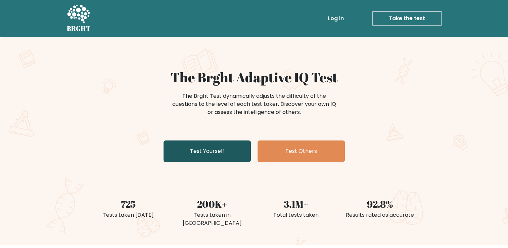
click at [223, 146] on link "Test Yourself" at bounding box center [207, 150] width 87 height 21
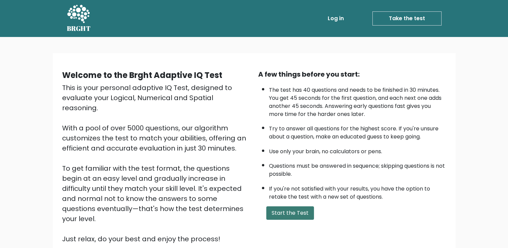
click at [279, 211] on button "Start the Test" at bounding box center [290, 212] width 48 height 13
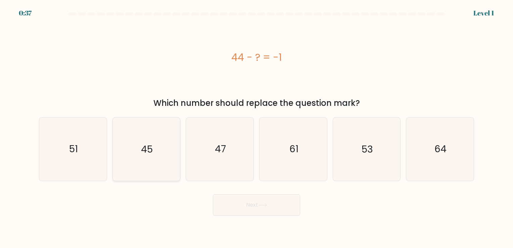
click at [146, 152] on text "45" at bounding box center [147, 149] width 12 height 13
click at [257, 127] on input "b. 45" at bounding box center [257, 125] width 0 height 3
radio input "true"
click at [243, 201] on button "Next" at bounding box center [256, 204] width 87 height 21
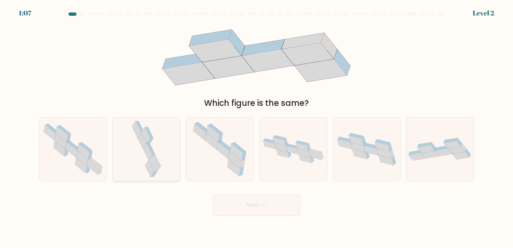
click at [153, 171] on icon at bounding box center [149, 169] width 9 height 16
click at [257, 127] on input "b." at bounding box center [257, 125] width 0 height 3
radio input "true"
click at [260, 209] on button "Next" at bounding box center [256, 204] width 87 height 21
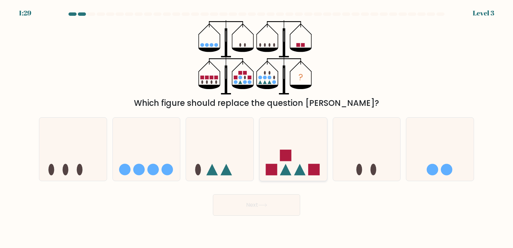
click at [291, 174] on icon at bounding box center [293, 149] width 67 height 56
click at [257, 127] on input "d." at bounding box center [257, 125] width 0 height 3
radio input "true"
click at [266, 202] on button "Next" at bounding box center [256, 204] width 87 height 21
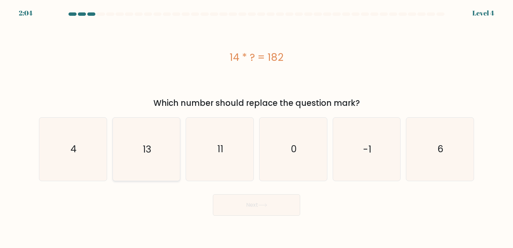
click at [149, 146] on text "13" at bounding box center [147, 149] width 9 height 13
click at [257, 127] on input "b. 13" at bounding box center [257, 125] width 0 height 3
radio input "true"
click at [279, 205] on button "Next" at bounding box center [256, 204] width 87 height 21
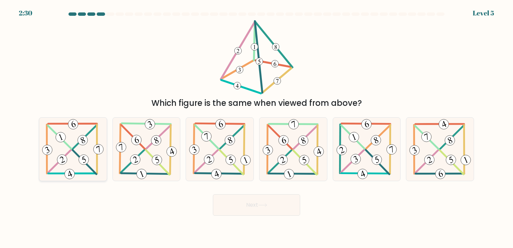
click at [79, 154] on icon at bounding box center [73, 149] width 64 height 63
click at [257, 127] on input "a." at bounding box center [257, 125] width 0 height 3
radio input "true"
click at [287, 218] on body "2:29 Level 5" at bounding box center [256, 124] width 513 height 248
click at [288, 212] on button "Next" at bounding box center [256, 204] width 87 height 21
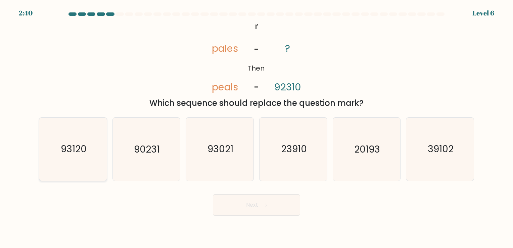
click at [77, 148] on text "93120" at bounding box center [74, 149] width 26 height 13
click at [257, 127] on input "a. 93120" at bounding box center [257, 125] width 0 height 3
radio input "true"
click at [261, 208] on button "Next" at bounding box center [256, 204] width 87 height 21
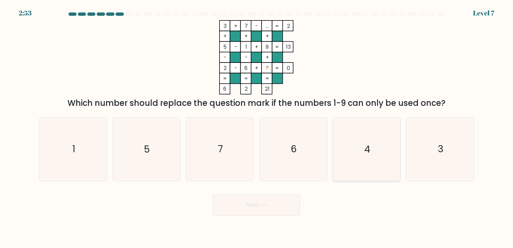
click at [377, 146] on icon "4" at bounding box center [366, 149] width 63 height 63
click at [257, 127] on input "e. 4" at bounding box center [257, 125] width 0 height 3
radio input "true"
click at [270, 207] on button "Next" at bounding box center [256, 204] width 87 height 21
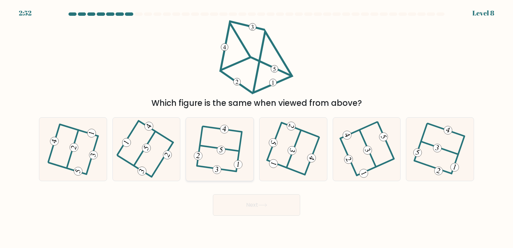
click at [214, 159] on icon at bounding box center [220, 149] width 50 height 50
click at [257, 127] on input "c." at bounding box center [257, 125] width 0 height 3
radio input "true"
click at [227, 198] on button "Next" at bounding box center [256, 204] width 87 height 21
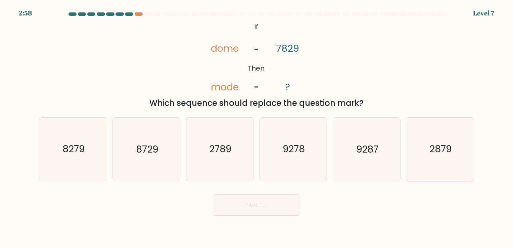
click at [431, 143] on text "2879" at bounding box center [440, 149] width 22 height 13
click at [257, 127] on input "f. 2879" at bounding box center [257, 125] width 0 height 3
radio input "true"
click at [261, 205] on icon at bounding box center [262, 205] width 9 height 4
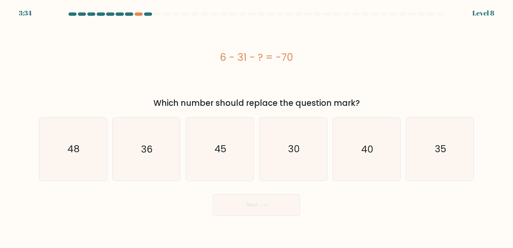
drag, startPoint x: 219, startPoint y: 54, endPoint x: 368, endPoint y: 106, distance: 157.7
click at [368, 106] on div "6 - 31 - ? = -70 Which number should replace the question mark?" at bounding box center [256, 64] width 443 height 89
copy div "6 - 31 - ? = -70 Which number should replace the question mark?"
click at [213, 155] on icon "45" at bounding box center [219, 149] width 63 height 63
click at [257, 127] on input "c. 45" at bounding box center [257, 125] width 0 height 3
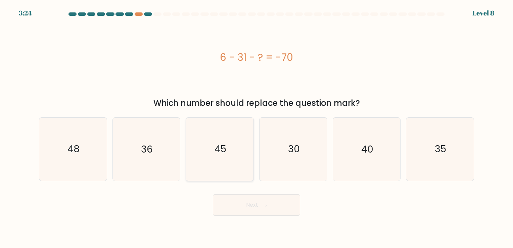
radio input "true"
click at [240, 205] on button "Next" at bounding box center [256, 204] width 87 height 21
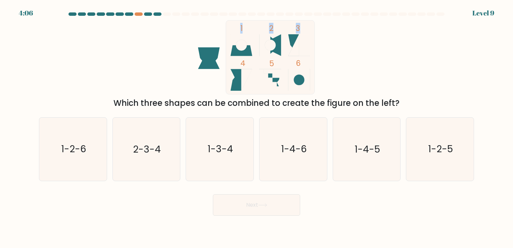
drag, startPoint x: 165, startPoint y: 46, endPoint x: 312, endPoint y: 80, distance: 150.5
click at [312, 80] on div "1 2 3 4 5 6 Which three shapes can be combined to create the figure on the left?" at bounding box center [256, 64] width 443 height 89
click at [145, 86] on div "1 2 3 4 5 6 Which three shapes can be combined to create the figure on the left?" at bounding box center [256, 64] width 443 height 89
drag, startPoint x: 252, startPoint y: 105, endPoint x: 443, endPoint y: 104, distance: 191.1
click at [443, 104] on div "Which three shapes can be combined to create the figure on the left?" at bounding box center [256, 103] width 427 height 12
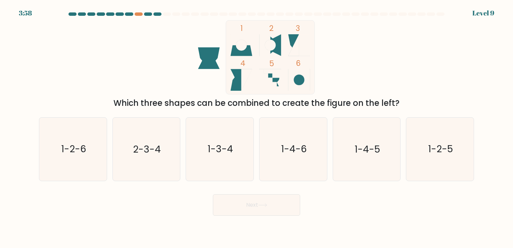
copy div "Which three shapes can be combined to create the figure on the left?"
click at [246, 195] on button "Next" at bounding box center [256, 204] width 87 height 21
click at [158, 151] on text "2-3-4" at bounding box center [147, 149] width 28 height 13
click at [257, 127] on input "b. 2-3-4" at bounding box center [257, 125] width 0 height 3
radio input "true"
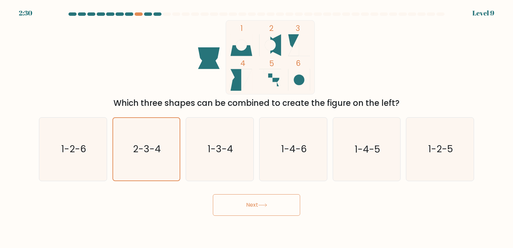
click at [241, 200] on button "Next" at bounding box center [256, 204] width 87 height 21
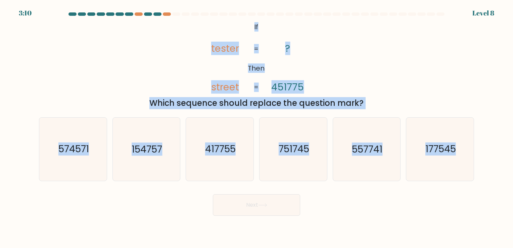
drag, startPoint x: 253, startPoint y: 25, endPoint x: 479, endPoint y: 156, distance: 261.5
click at [479, 156] on form "If ?" at bounding box center [256, 113] width 513 height 203
copy form "If Then tester street ? 451775 = = Which sequence should replace the question m…"
click at [160, 107] on div "Which sequence should replace the question mark?" at bounding box center [256, 103] width 427 height 12
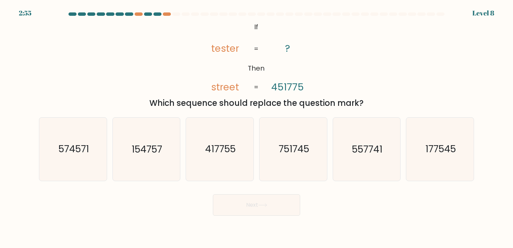
drag, startPoint x: 243, startPoint y: 25, endPoint x: 382, endPoint y: 103, distance: 159.4
click at [382, 103] on div "@import url('https://fonts.googleapis.com/css?family=Abril+Fatface:400,100,100i…" at bounding box center [256, 64] width 443 height 89
copy div "If Then tester street ? 451775 = = Which sequence should replace the question m…"
click at [314, 215] on div "Next" at bounding box center [256, 202] width 443 height 27
click at [78, 149] on text "574571" at bounding box center [73, 149] width 31 height 13
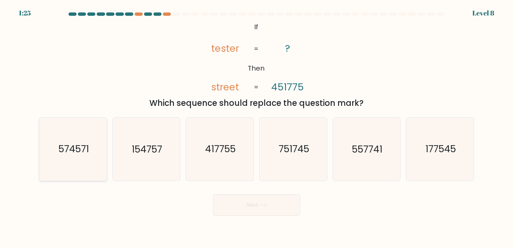
click at [257, 127] on input "a. 574571" at bounding box center [257, 125] width 0 height 3
radio input "true"
click at [279, 201] on button "Next" at bounding box center [256, 204] width 87 height 21
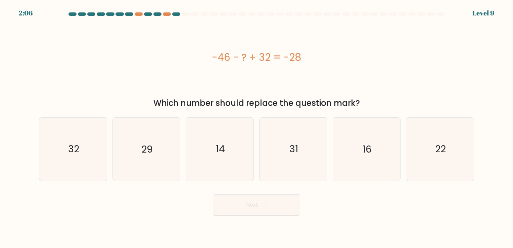
drag, startPoint x: 204, startPoint y: 52, endPoint x: 384, endPoint y: 107, distance: 188.4
click at [384, 107] on div "-46 - ? + 32 = -28 Which number should replace the question mark?" at bounding box center [256, 64] width 443 height 89
copy div "-46 - ? + 32 = -28 Which number should replace the question mark?"
click at [230, 142] on icon "14" at bounding box center [219, 149] width 63 height 63
click at [257, 127] on input "c. 14" at bounding box center [257, 125] width 0 height 3
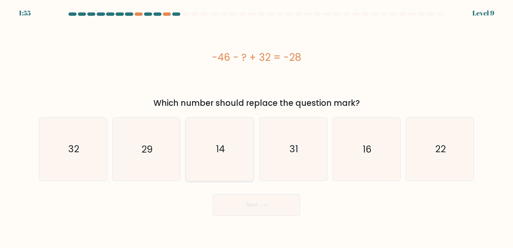
radio input "true"
click at [254, 200] on button "Next" at bounding box center [256, 204] width 87 height 21
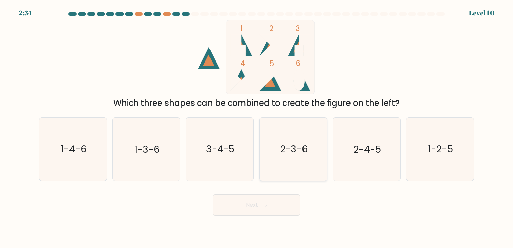
click at [288, 146] on text "2-3-6" at bounding box center [294, 149] width 28 height 13
click at [257, 127] on input "d. 2-3-6" at bounding box center [257, 125] width 0 height 3
radio input "true"
click at [268, 210] on button "Next" at bounding box center [256, 204] width 87 height 21
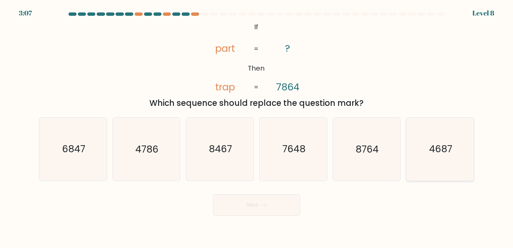
click at [434, 152] on text "4687" at bounding box center [440, 149] width 23 height 13
click at [257, 127] on input "f. 4687" at bounding box center [257, 125] width 0 height 3
radio input "true"
click at [273, 199] on button "Next" at bounding box center [256, 204] width 87 height 21
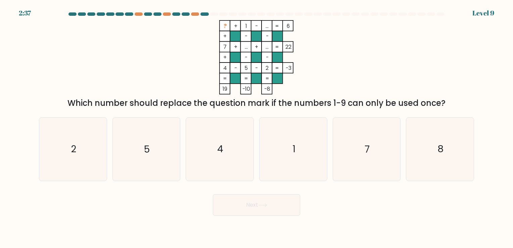
drag, startPoint x: 222, startPoint y: 24, endPoint x: 294, endPoint y: 24, distance: 72.5
click at [294, 24] on icon "? + 1 - ... 6 + - - 7 + ... + ... 22 + - - 4 - 5 - 2 = -3 = = = = 19 -10 -8 =" at bounding box center [256, 57] width 201 height 74
copy icon "? + 1 - ... 6"
click at [367, 69] on div "? + 1 - ... 6 + - - 7 + ... + ... 22 + - - 4 - 5 - 2 = -3 = = = = 19 -10 -8 = W…" at bounding box center [256, 64] width 443 height 89
drag, startPoint x: 221, startPoint y: 22, endPoint x: 286, endPoint y: 94, distance: 97.0
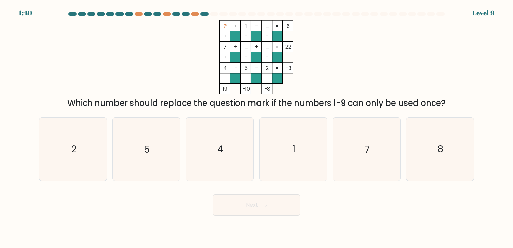
click at [286, 94] on icon "? + 1 - ... 6 + - - 7 + ... + ... 22 + - - 4 - 5 - 2 = -3 = = = = 19 -10 -8 =" at bounding box center [256, 57] width 201 height 74
copy icon "? + 1 - ... 6 + - - 7 + ... + ... 22 + - - 4 - 5 - 2 = -3 = = = = 19 -10 -8"
click at [200, 41] on icon "? + 1 - ... 6 + - - 7 + ... + ... 22 + - - 4 - 5 - 2 = -3 = = = = 19 -10 -8 =" at bounding box center [256, 57] width 201 height 74
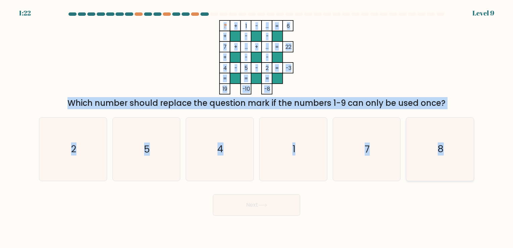
drag, startPoint x: 216, startPoint y: 24, endPoint x: 456, endPoint y: 143, distance: 268.6
click at [456, 143] on form at bounding box center [256, 113] width 513 height 203
copy form "? + 1 - ... 6 + - - 7 + ... + ... 22 + - - 4 - 5 - 2 = -3 = = = = 19 -10 -8 = W…"
click at [375, 76] on div "? + 1 - ... 6 + - - 7 + ... + ... 22 + - - 4 - 5 - 2 = -3 = = = = 19 -10 -8 = W…" at bounding box center [256, 64] width 443 height 89
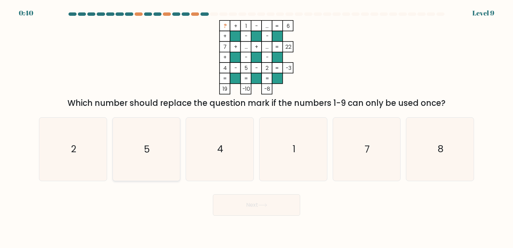
click at [147, 152] on text "5" at bounding box center [147, 149] width 6 height 13
click at [257, 127] on input "b. 5" at bounding box center [257, 125] width 0 height 3
radio input "true"
click at [283, 210] on button "Next" at bounding box center [256, 204] width 87 height 21
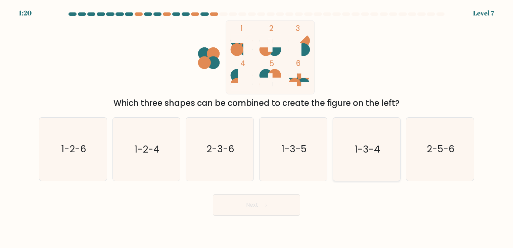
click at [365, 153] on text "1-3-4" at bounding box center [368, 149] width 26 height 13
click at [257, 127] on input "e. 1-3-4" at bounding box center [257, 125] width 0 height 3
radio input "true"
click at [291, 194] on button "Next" at bounding box center [256, 204] width 87 height 21
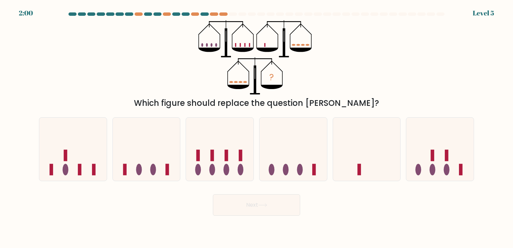
drag, startPoint x: 151, startPoint y: 95, endPoint x: 374, endPoint y: 108, distance: 223.4
click at [374, 108] on div "? Which figure should replace the question mark?" at bounding box center [256, 64] width 443 height 89
copy div "Which figure should replace the question mark?"
click at [286, 212] on button "Next" at bounding box center [256, 204] width 87 height 21
click at [274, 224] on body "1:20 Level 5" at bounding box center [256, 124] width 513 height 248
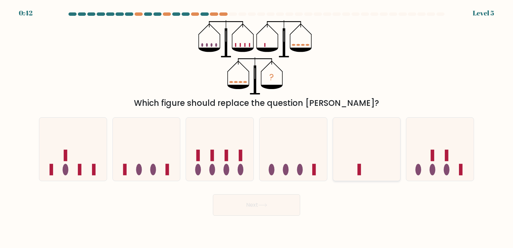
click at [367, 172] on icon at bounding box center [366, 149] width 67 height 56
click at [257, 127] on input "e." at bounding box center [257, 125] width 0 height 3
radio input "true"
click at [276, 209] on button "Next" at bounding box center [256, 204] width 87 height 21
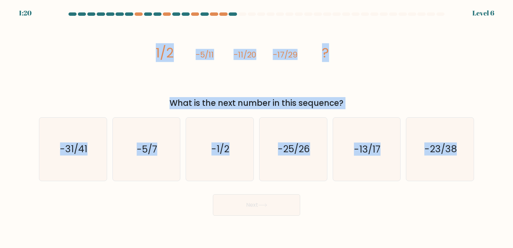
drag, startPoint x: 150, startPoint y: 46, endPoint x: 475, endPoint y: 153, distance: 342.4
click at [475, 153] on form at bounding box center [256, 113] width 513 height 203
copy form "1/2 -5/11 -11/20 -17/29 ? What is the next number in this sequence? a. -31/41 b…"
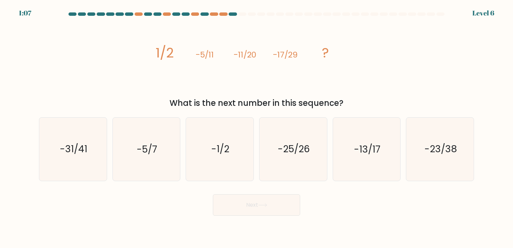
click at [195, 198] on div "Next" at bounding box center [256, 202] width 443 height 27
click at [442, 155] on icon "-23/38" at bounding box center [440, 149] width 63 height 63
click at [257, 127] on input "f. -23/38" at bounding box center [257, 125] width 0 height 3
radio input "true"
click at [272, 200] on button "Next" at bounding box center [256, 204] width 87 height 21
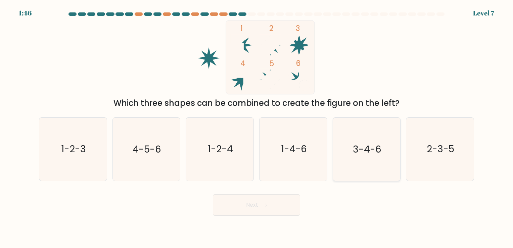
click at [349, 150] on icon "3-4-6" at bounding box center [366, 149] width 63 height 63
click at [257, 127] on input "e. 3-4-6" at bounding box center [257, 125] width 0 height 3
radio input "true"
click at [287, 210] on button "Next" at bounding box center [256, 204] width 87 height 21
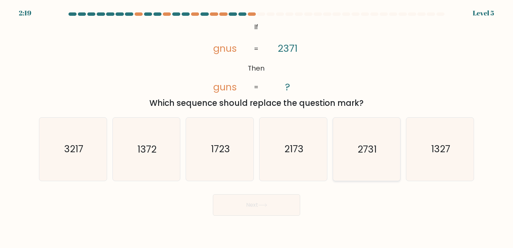
click at [360, 153] on text "2731" at bounding box center [367, 149] width 19 height 13
click at [257, 127] on input "e. 2731" at bounding box center [257, 125] width 0 height 3
radio input "true"
click at [263, 209] on button "Next" at bounding box center [256, 204] width 87 height 21
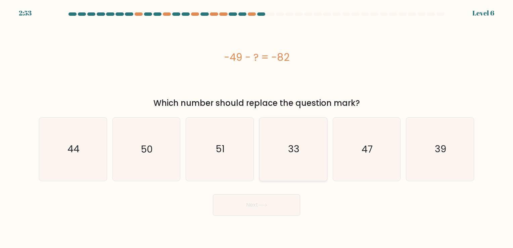
click at [285, 165] on icon "33" at bounding box center [293, 149] width 63 height 63
click at [257, 127] on input "d. 33" at bounding box center [257, 125] width 0 height 3
radio input "true"
click at [272, 212] on button "Next" at bounding box center [256, 204] width 87 height 21
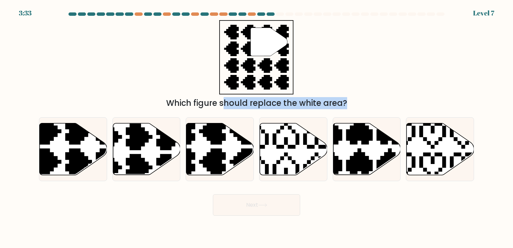
drag, startPoint x: 170, startPoint y: 103, endPoint x: 361, endPoint y: 114, distance: 191.0
click at [361, 114] on form "a." at bounding box center [256, 113] width 513 height 203
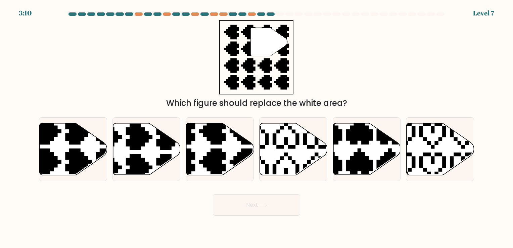
click at [396, 66] on div "" Which figure should replace the white area?" at bounding box center [256, 64] width 443 height 89
click at [238, 145] on icon at bounding box center [219, 149] width 67 height 52
click at [257, 127] on input "c." at bounding box center [257, 125] width 0 height 3
radio input "true"
click at [242, 210] on button "Next" at bounding box center [256, 204] width 87 height 21
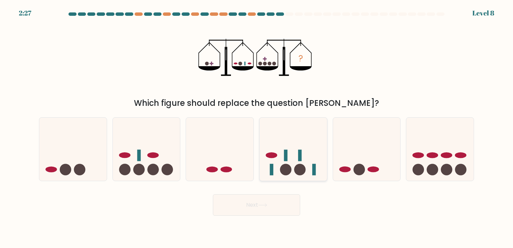
click at [300, 159] on rect at bounding box center [300, 154] width 4 height 11
click at [257, 127] on input "d." at bounding box center [257, 125] width 0 height 3
radio input "true"
click at [265, 211] on button "Next" at bounding box center [256, 204] width 87 height 21
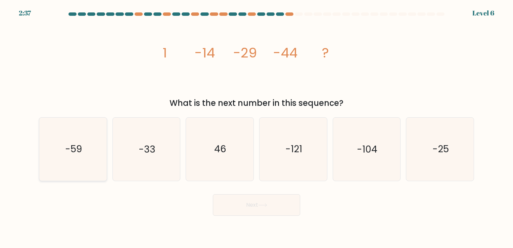
click at [83, 152] on icon "-59" at bounding box center [73, 149] width 63 height 63
click at [257, 127] on input "a. -59" at bounding box center [257, 125] width 0 height 3
radio input "true"
click at [256, 201] on button "Next" at bounding box center [256, 204] width 87 height 21
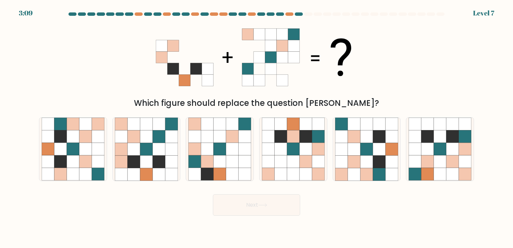
click at [395, 76] on div "Which figure should replace the question mark?" at bounding box center [256, 64] width 443 height 89
click at [82, 155] on icon at bounding box center [85, 161] width 12 height 12
click at [257, 127] on input "a." at bounding box center [257, 125] width 0 height 3
radio input "true"
click at [276, 209] on button "Next" at bounding box center [256, 204] width 87 height 21
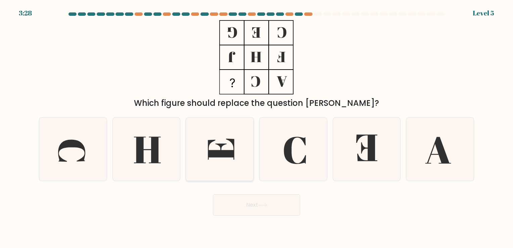
click at [216, 136] on icon at bounding box center [219, 149] width 63 height 63
click at [257, 127] on input "c." at bounding box center [257, 125] width 0 height 3
radio input "true"
click at [244, 207] on button "Next" at bounding box center [256, 204] width 87 height 21
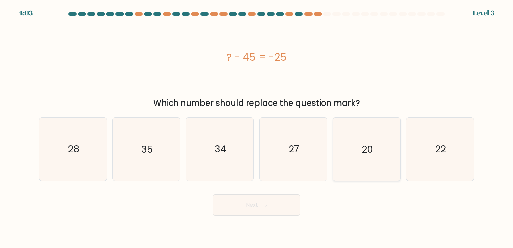
click at [359, 148] on icon "20" at bounding box center [366, 149] width 63 height 63
click at [257, 127] on input "e. 20" at bounding box center [257, 125] width 0 height 3
radio input "true"
click at [289, 208] on button "Next" at bounding box center [256, 204] width 87 height 21
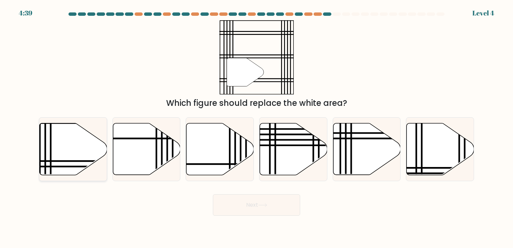
click at [88, 150] on icon at bounding box center [73, 149] width 67 height 52
click at [257, 127] on input "a." at bounding box center [257, 125] width 0 height 3
radio input "true"
click at [257, 209] on button "Next" at bounding box center [256, 204] width 87 height 21
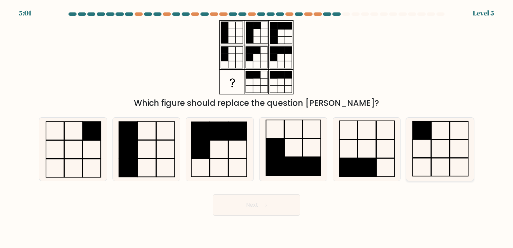
click at [420, 129] on rect at bounding box center [422, 130] width 18 height 18
click at [257, 127] on input "f." at bounding box center [257, 125] width 0 height 3
radio input "true"
click at [282, 199] on button "Next" at bounding box center [256, 204] width 87 height 21
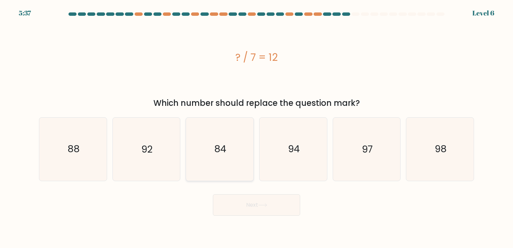
click at [222, 155] on text "84" at bounding box center [221, 149] width 12 height 13
click at [257, 127] on input "c. 84" at bounding box center [257, 125] width 0 height 3
radio input "true"
click at [232, 208] on button "Next" at bounding box center [256, 204] width 87 height 21
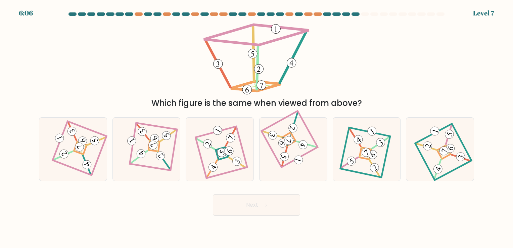
click at [273, 86] on 156 at bounding box center [256, 87] width 50 height 10
click at [296, 144] on icon at bounding box center [293, 149] width 43 height 50
click at [257, 127] on input "d." at bounding box center [257, 125] width 0 height 3
radio input "true"
click at [275, 201] on button "Next" at bounding box center [256, 204] width 87 height 21
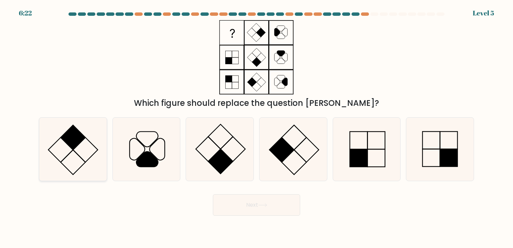
click at [74, 140] on rect at bounding box center [72, 137] width 25 height 25
click at [257, 127] on input "a." at bounding box center [257, 125] width 0 height 3
radio input "true"
click at [277, 211] on button "Next" at bounding box center [256, 204] width 87 height 21
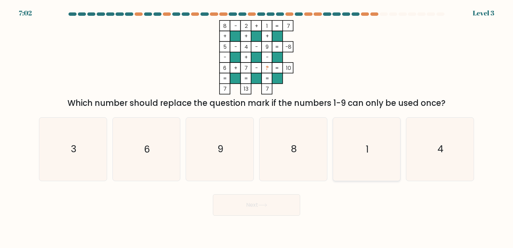
click at [361, 161] on icon "1" at bounding box center [366, 149] width 63 height 63
click at [257, 127] on input "e. 1" at bounding box center [257, 125] width 0 height 3
radio input "true"
click at [291, 204] on button "Next" at bounding box center [256, 204] width 87 height 21
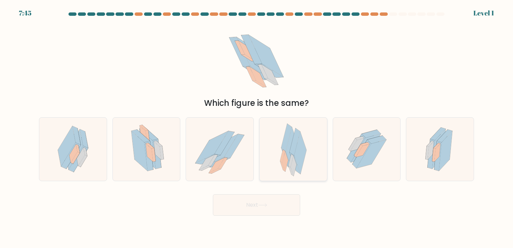
click at [300, 145] on icon at bounding box center [300, 153] width 12 height 42
click at [257, 127] on input "d." at bounding box center [257, 125] width 0 height 3
radio input "true"
click at [163, 155] on icon at bounding box center [162, 152] width 4 height 13
click at [257, 127] on input "b." at bounding box center [257, 125] width 0 height 3
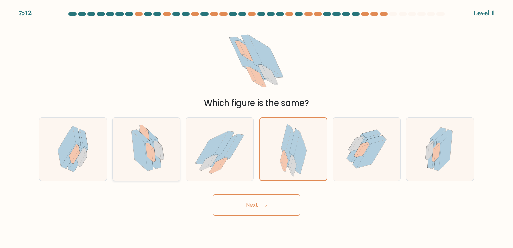
radio input "true"
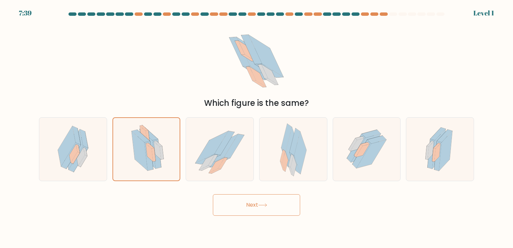
click at [250, 209] on button "Next" at bounding box center [256, 204] width 87 height 21
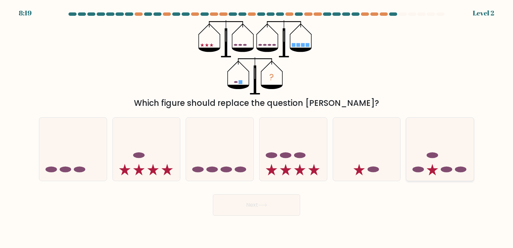
click at [418, 174] on icon at bounding box center [439, 149] width 67 height 56
click at [257, 127] on input "f." at bounding box center [257, 125] width 0 height 3
radio input "true"
click at [267, 213] on button "Next" at bounding box center [256, 204] width 87 height 21
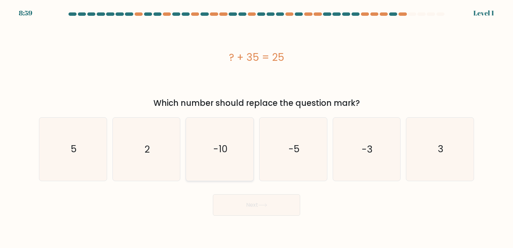
click at [241, 154] on icon "-10" at bounding box center [219, 149] width 63 height 63
click at [257, 127] on input "c. -10" at bounding box center [257, 125] width 0 height 3
radio input "true"
click at [244, 204] on button "Next" at bounding box center [256, 204] width 87 height 21
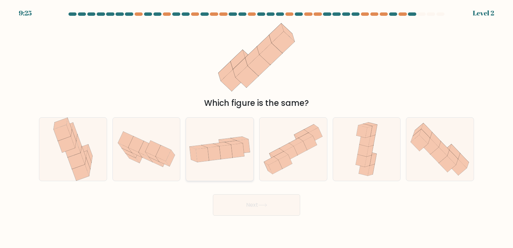
click at [242, 150] on icon at bounding box center [237, 150] width 13 height 14
click at [257, 127] on input "c." at bounding box center [257, 125] width 0 height 3
radio input "true"
click at [251, 207] on button "Next" at bounding box center [256, 204] width 87 height 21
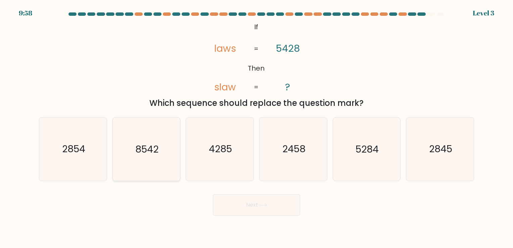
click at [161, 155] on icon "8542" at bounding box center [146, 149] width 63 height 63
click at [257, 127] on input "b. 8542" at bounding box center [257, 125] width 0 height 3
radio input "true"
click at [289, 206] on button "Next" at bounding box center [256, 204] width 87 height 21
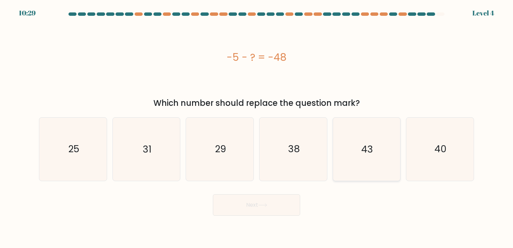
click at [345, 160] on icon "43" at bounding box center [366, 149] width 63 height 63
click at [257, 127] on input "e. 43" at bounding box center [257, 125] width 0 height 3
radio input "true"
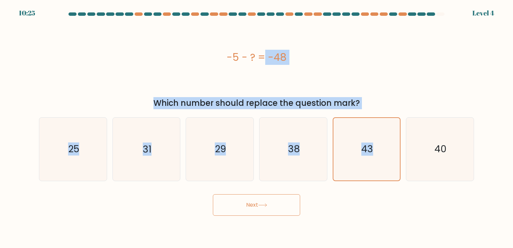
drag, startPoint x: 214, startPoint y: 51, endPoint x: 384, endPoint y: 109, distance: 179.9
click at [384, 109] on form "a." at bounding box center [256, 113] width 513 height 203
drag, startPoint x: 384, startPoint y: 109, endPoint x: 379, endPoint y: 94, distance: 16.1
click at [379, 94] on div "-5 - ? = -48" at bounding box center [256, 57] width 435 height 74
drag, startPoint x: 224, startPoint y: 60, endPoint x: 220, endPoint y: 60, distance: 4.4
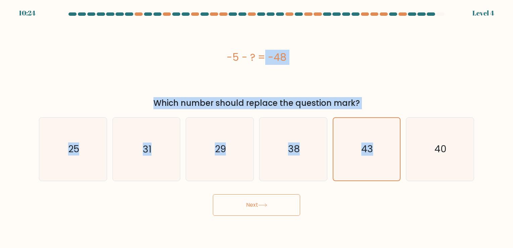
click at [224, 60] on div "-5 - ? = -48" at bounding box center [256, 57] width 435 height 15
click at [223, 57] on div "-5 - ? = -48" at bounding box center [256, 57] width 435 height 15
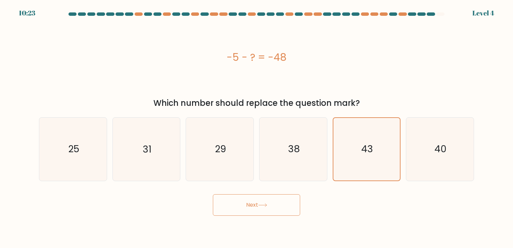
drag, startPoint x: 224, startPoint y: 56, endPoint x: 380, endPoint y: 109, distance: 165.5
click at [380, 109] on div "-5 - ? = -48 Which number should replace the question mark?" at bounding box center [256, 64] width 443 height 89
click at [290, 203] on button "Next" at bounding box center [256, 204] width 87 height 21
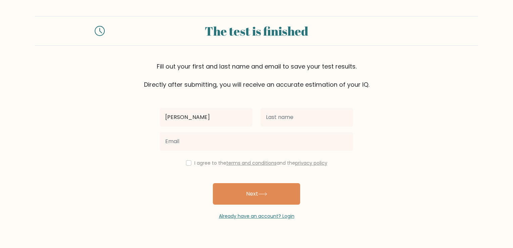
type input "Simon"
type input "SImon Gabriel"
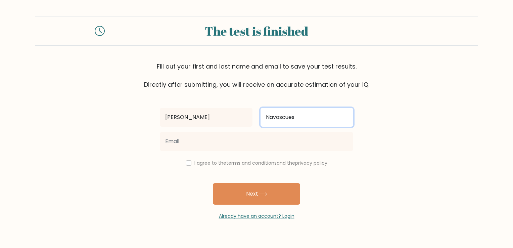
type input "Navascues"
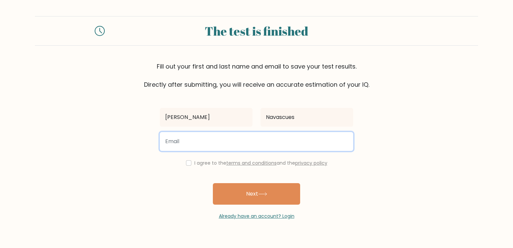
click at [239, 141] on input "email" at bounding box center [256, 141] width 193 height 19
type input "simonnavascues@gmail.com"
click at [213, 183] on button "Next" at bounding box center [256, 193] width 87 height 21
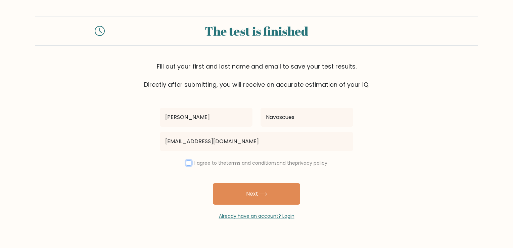
click at [187, 164] on input "checkbox" at bounding box center [188, 162] width 5 height 5
checkbox input "true"
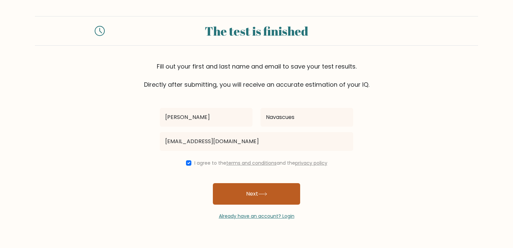
click at [240, 192] on button "Next" at bounding box center [256, 193] width 87 height 21
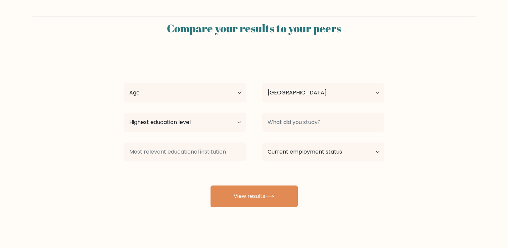
select select "PH"
click at [231, 93] on select "Age Under 18 years old 18-24 years old 25-34 years old 35-44 years old 45-54 ye…" at bounding box center [185, 92] width 122 height 19
select select "18_24"
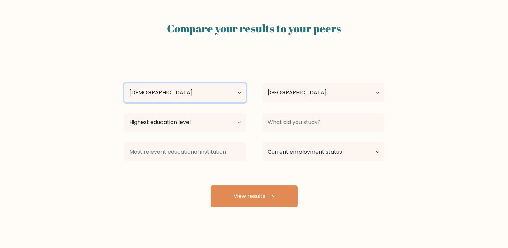
click at [124, 83] on select "Age Under 18 years old 18-24 years old 25-34 years old 35-44 years old 45-54 ye…" at bounding box center [185, 92] width 122 height 19
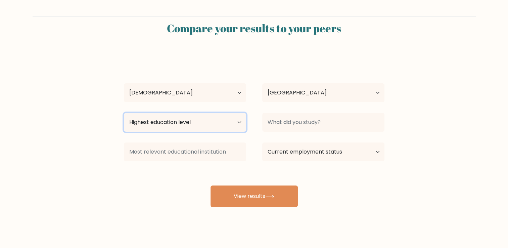
click at [198, 124] on select "Highest education level No schooling Primary Lower Secondary Upper Secondary Oc…" at bounding box center [185, 122] width 122 height 19
select select "bachelors_degree"
click at [124, 113] on select "Highest education level No schooling Primary Lower Secondary Upper Secondary Oc…" at bounding box center [185, 122] width 122 height 19
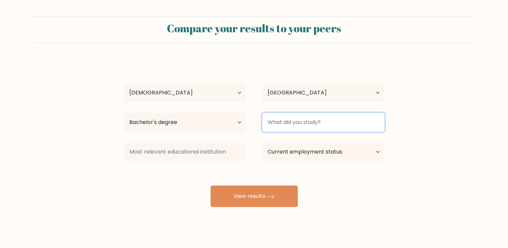
click at [296, 122] on input at bounding box center [323, 122] width 122 height 19
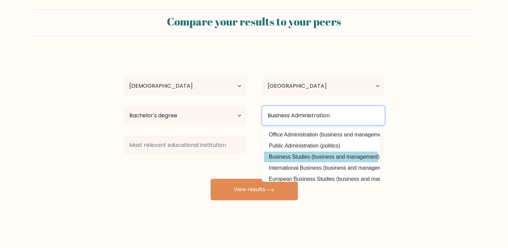
type input "Business Administration"
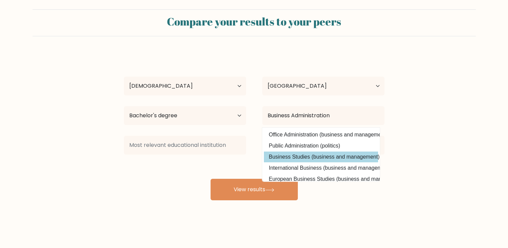
click at [333, 157] on div "SImon Gabriel Navascues Age Under 18 years old 18-24 years old 25-34 years old …" at bounding box center [254, 126] width 269 height 148
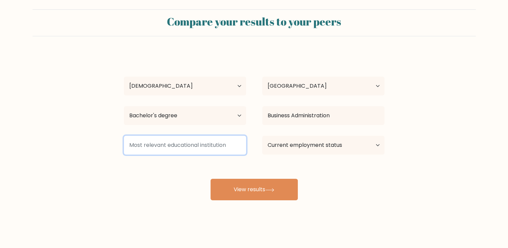
click at [210, 147] on input at bounding box center [185, 145] width 122 height 19
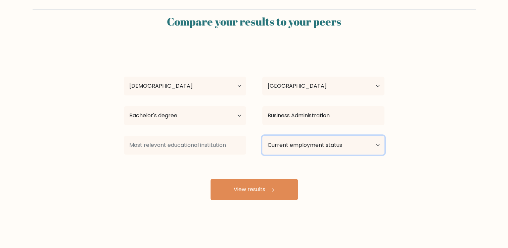
click at [295, 145] on select "Current employment status Employed Student Retired Other / prefer not to answer" at bounding box center [323, 145] width 122 height 19
select select "student"
click at [262, 136] on select "Current employment status Employed Student Retired Other / prefer not to answer" at bounding box center [323, 145] width 122 height 19
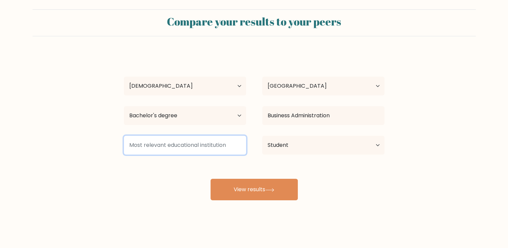
click at [216, 139] on input at bounding box center [185, 145] width 122 height 19
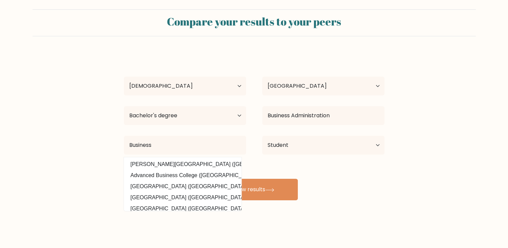
click at [404, 176] on form "Compare your results to your peers SImon Gabriel Navascues Age Under 18 years o…" at bounding box center [254, 104] width 508 height 191
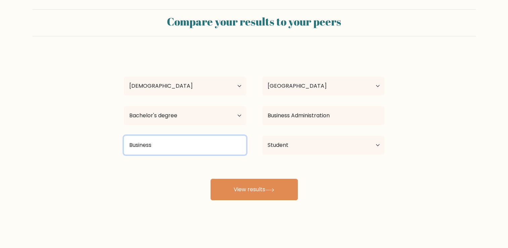
click at [199, 150] on input "Business" at bounding box center [185, 145] width 122 height 19
type input "B"
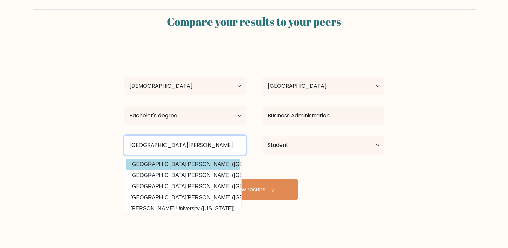
type input "University of San Carlos"
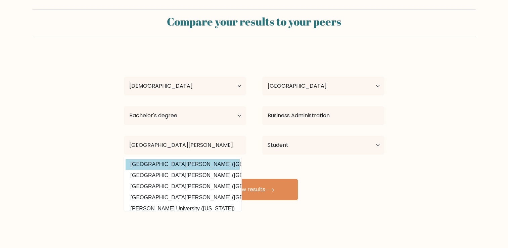
click at [191, 167] on div "SImon Gabriel Navascues Age Under 18 years old 18-24 years old 25-34 years old …" at bounding box center [254, 126] width 269 height 148
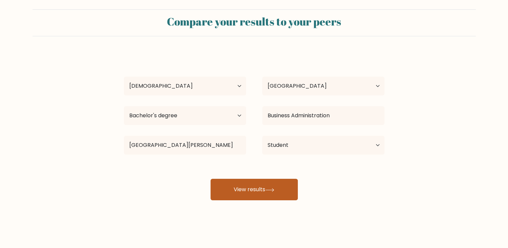
click at [246, 190] on button "View results" at bounding box center [254, 189] width 87 height 21
